Goal: Transaction & Acquisition: Purchase product/service

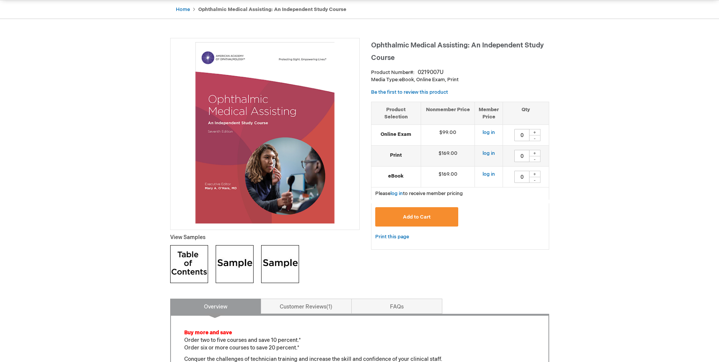
scroll to position [76, 0]
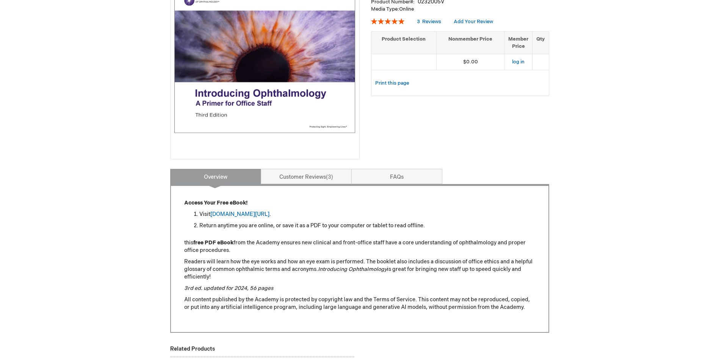
scroll to position [152, 0]
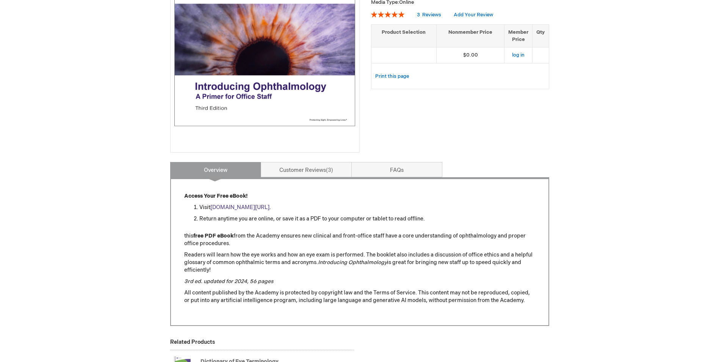
click at [248, 208] on link "aao.org/introducing_ophthalmology" at bounding box center [239, 207] width 59 height 6
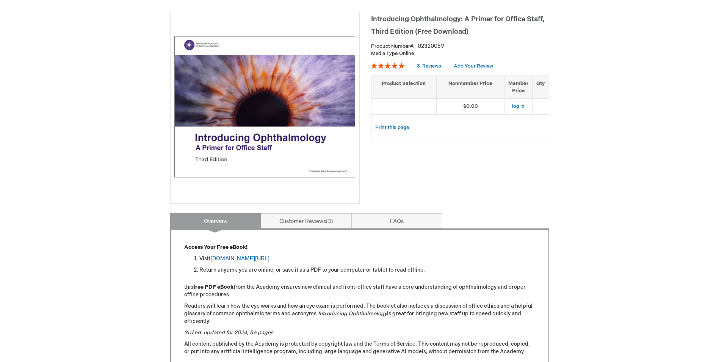
scroll to position [114, 0]
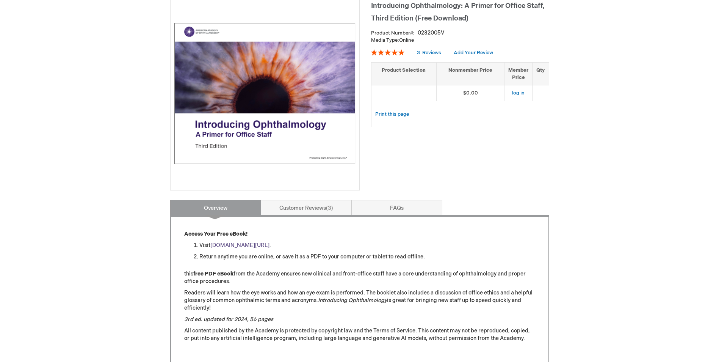
click at [258, 245] on link "aao.org/introducing_ophthalmology" at bounding box center [239, 245] width 59 height 6
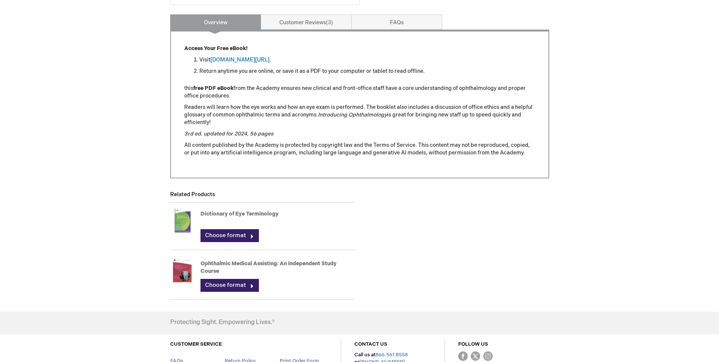
scroll to position [341, 0]
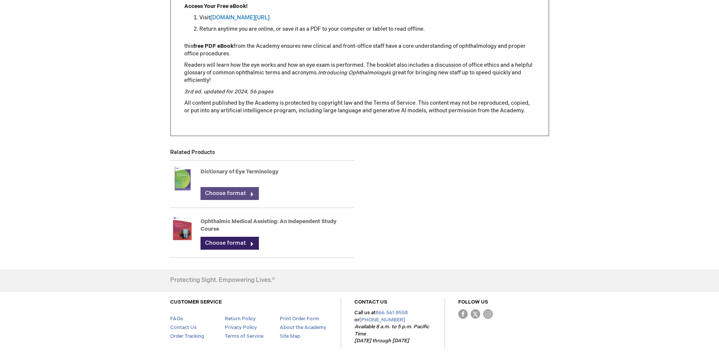
click at [229, 194] on link "Choose format" at bounding box center [230, 193] width 58 height 13
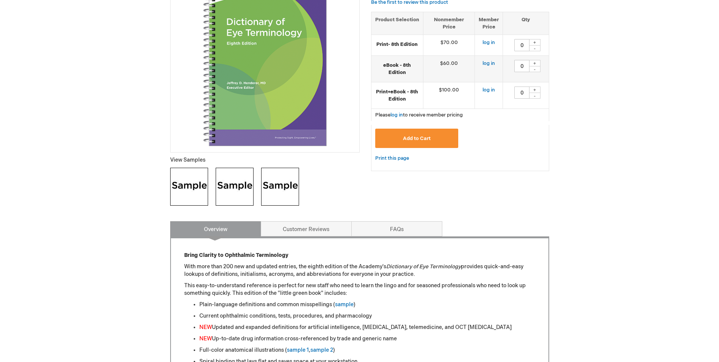
scroll to position [114, 0]
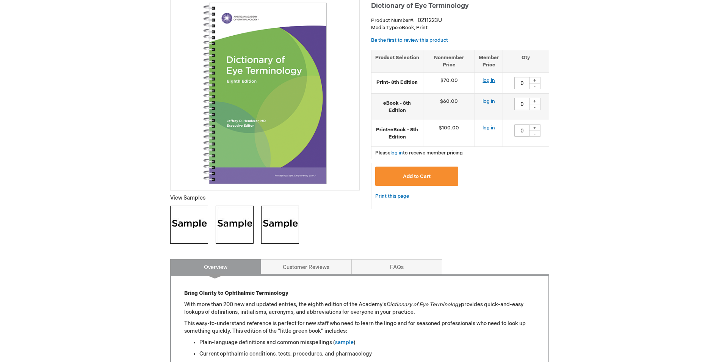
click at [489, 82] on link "log in" at bounding box center [489, 80] width 13 height 6
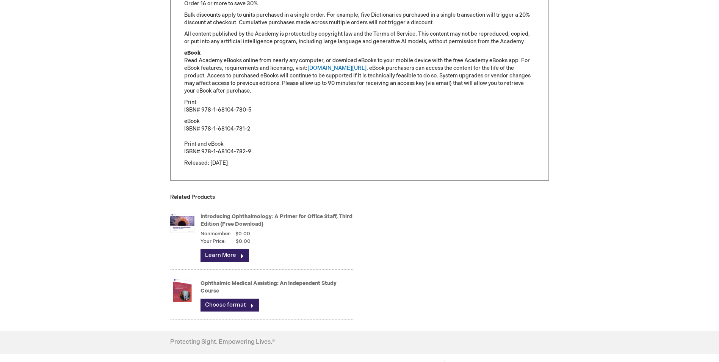
scroll to position [569, 0]
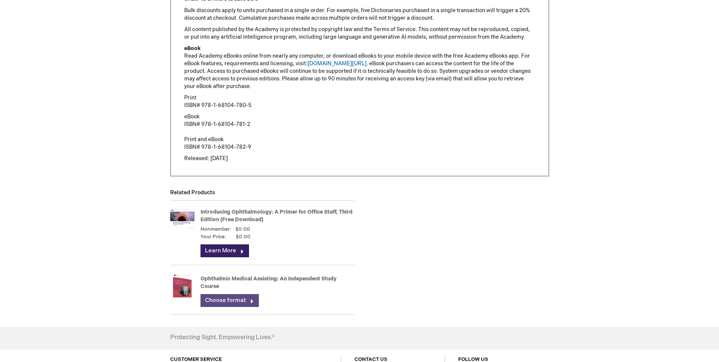
click at [237, 301] on link "Choose format" at bounding box center [230, 300] width 58 height 13
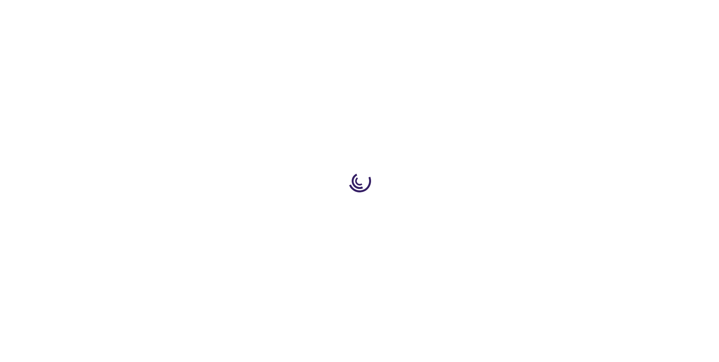
type input "0"
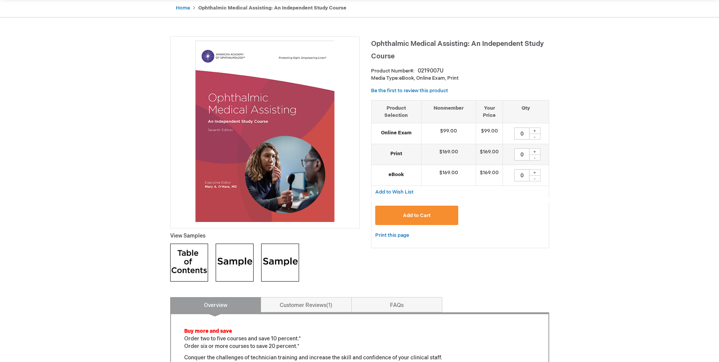
scroll to position [38, 0]
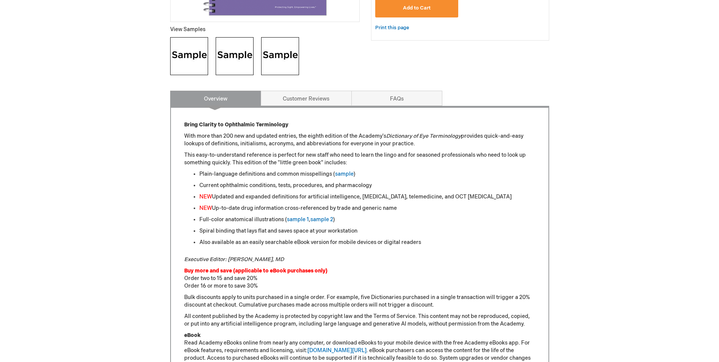
scroll to position [274, 0]
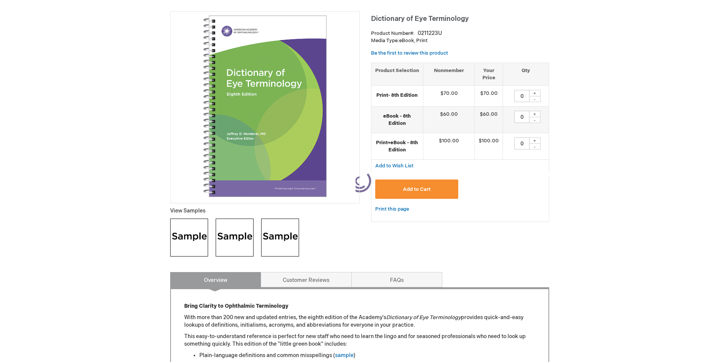
scroll to position [190, 0]
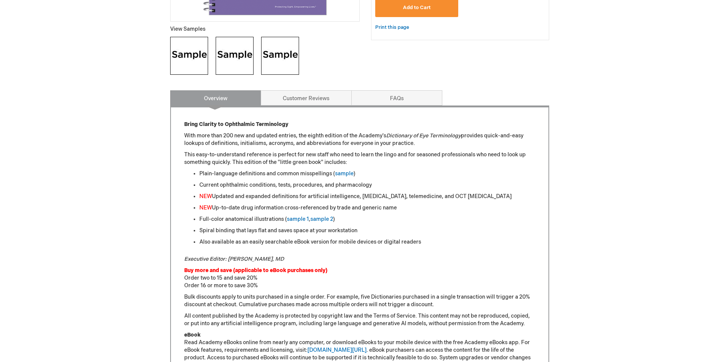
scroll to position [379, 0]
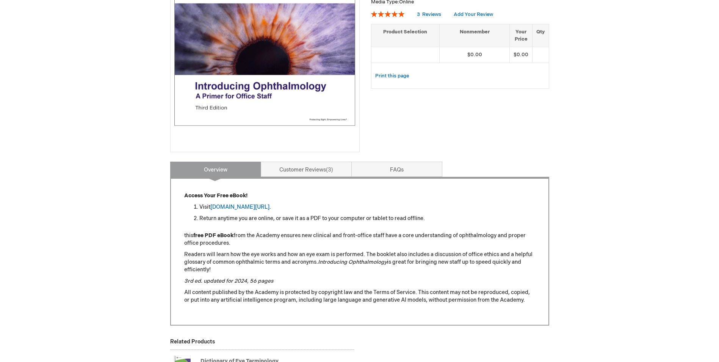
scroll to position [152, 0]
